Goal: Task Accomplishment & Management: Use online tool/utility

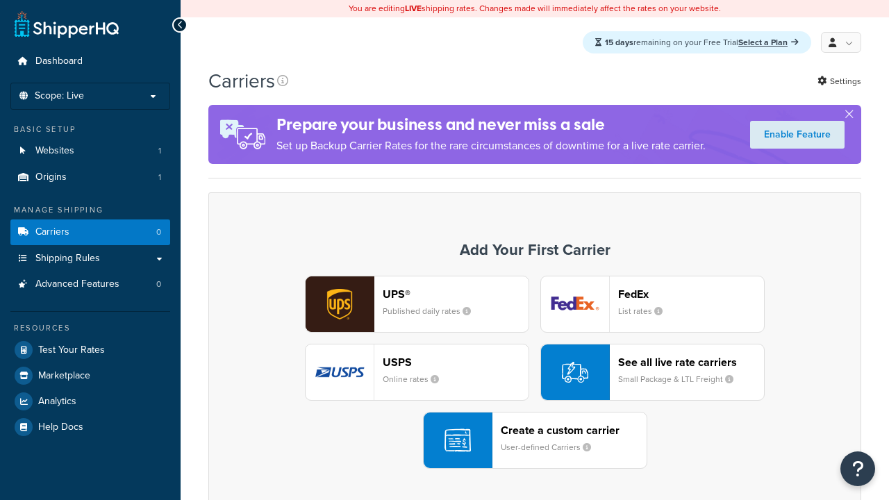
click at [535, 373] on div "UPS® Published daily rates FedEx List rates USPS Online rates See all live rate…" at bounding box center [534, 372] width 623 height 193
click at [535, 441] on div "Create a custom carrier User-defined Carriers" at bounding box center [574, 440] width 146 height 33
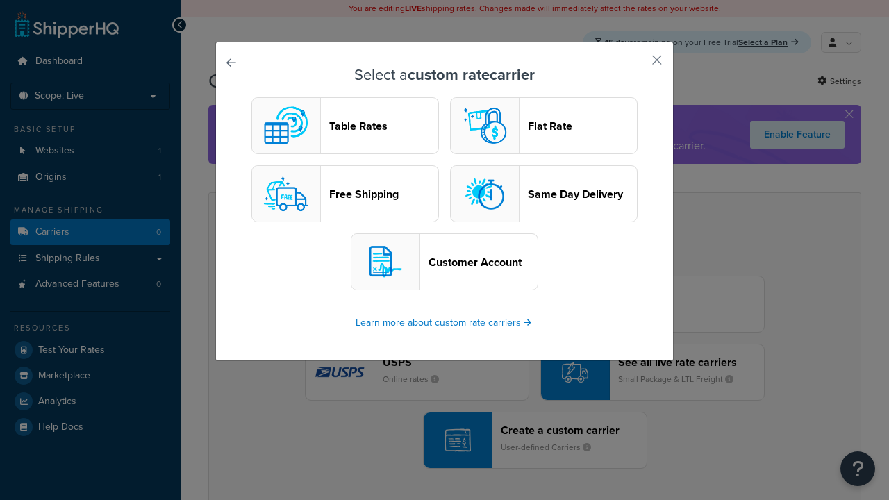
click at [345, 126] on header "Table Rates" at bounding box center [383, 125] width 109 height 13
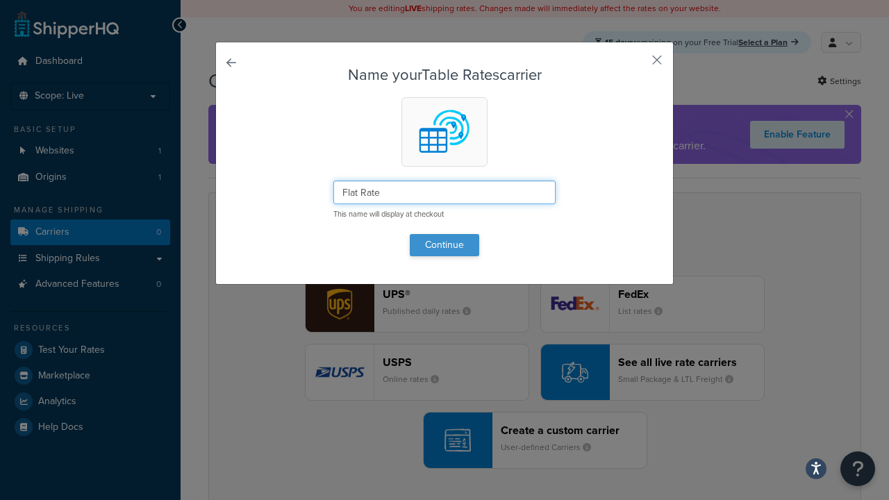
type input "Flat Rate"
click at [444, 244] on button "Continue" at bounding box center [444, 245] width 69 height 22
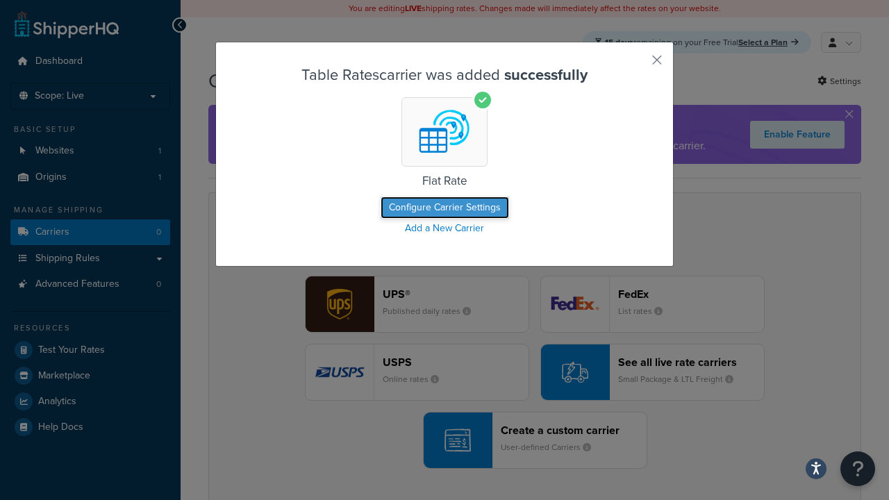
click at [485, 200] on button "Configure Carrier Settings" at bounding box center [444, 207] width 128 height 22
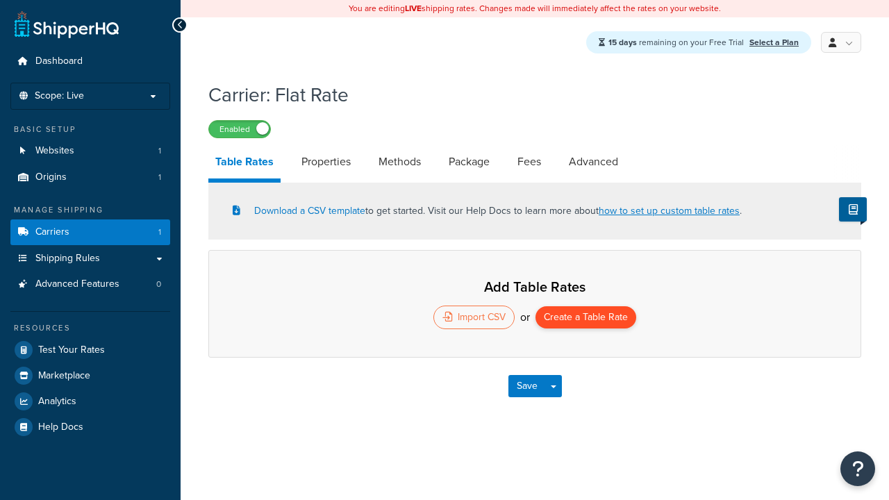
click at [586, 319] on button "Create a Table Rate" at bounding box center [585, 317] width 101 height 22
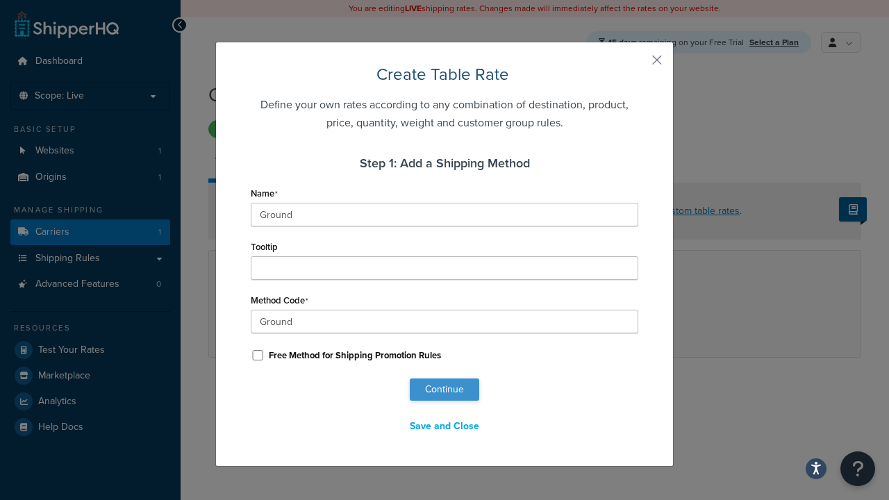
type input "Ground"
click at [444, 390] on button "Continue" at bounding box center [444, 389] width 69 height 22
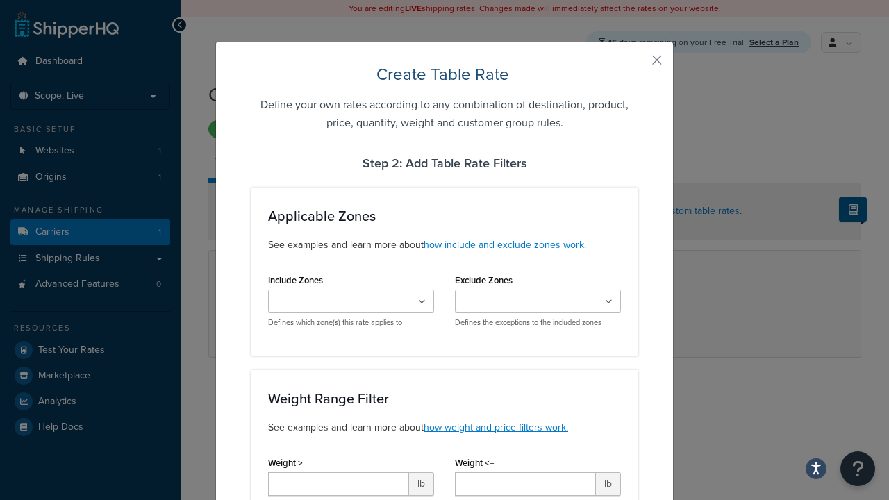
scroll to position [896, 0]
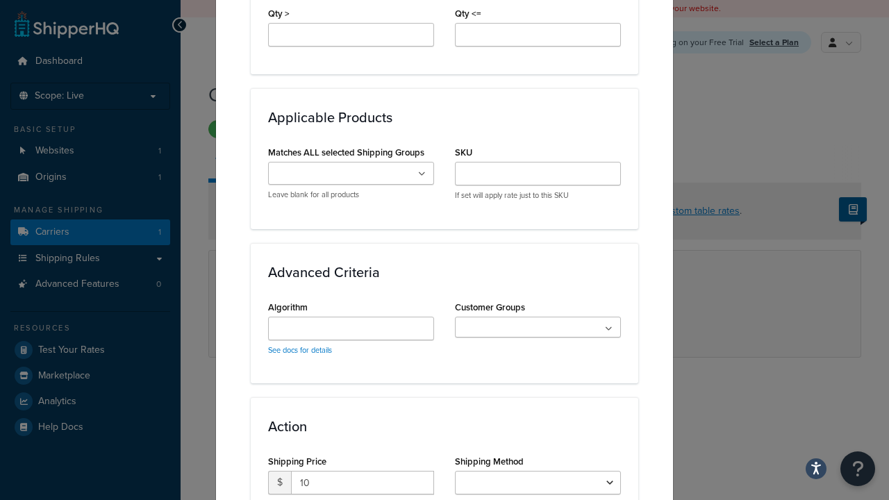
type input "10"
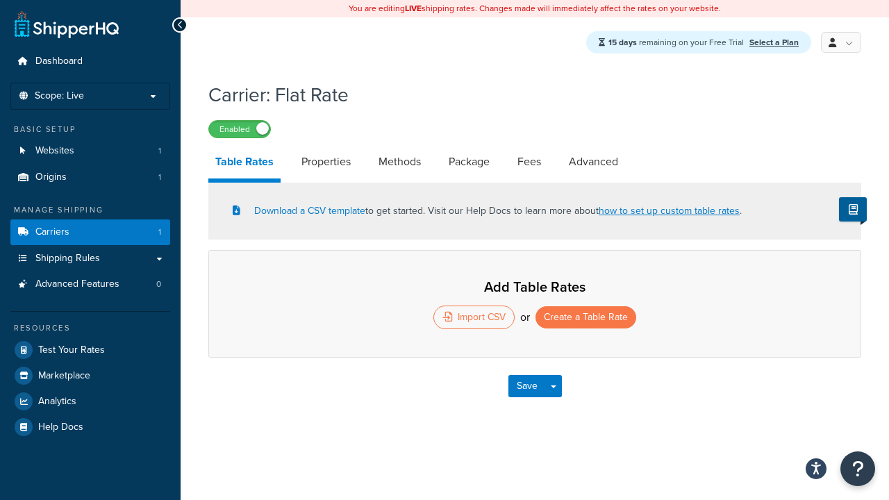
select select "25"
